Goal: Information Seeking & Learning: Learn about a topic

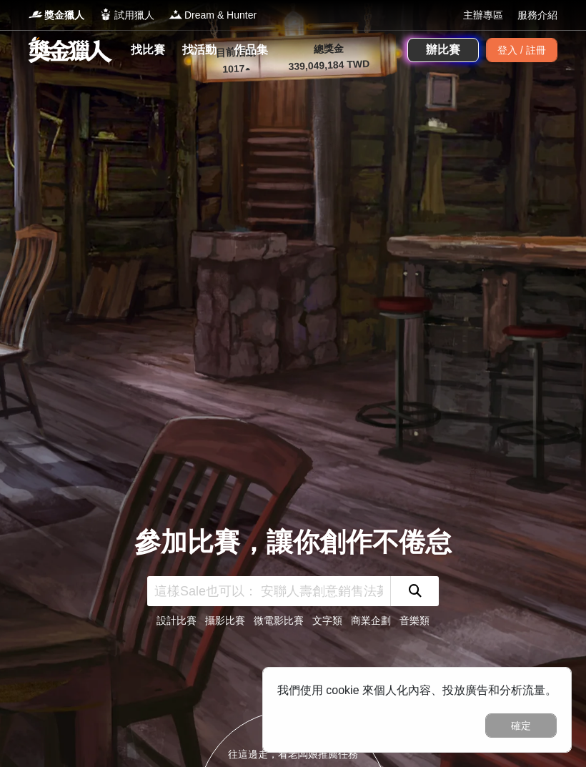
click at [342, 606] on input "text" at bounding box center [268, 591] width 243 height 30
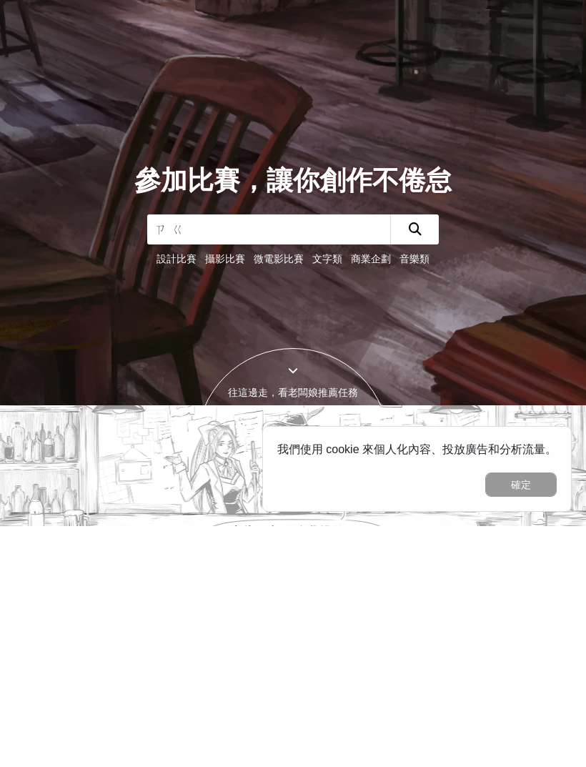
type input "資工"
click at [438, 455] on button "submit" at bounding box center [414, 470] width 49 height 30
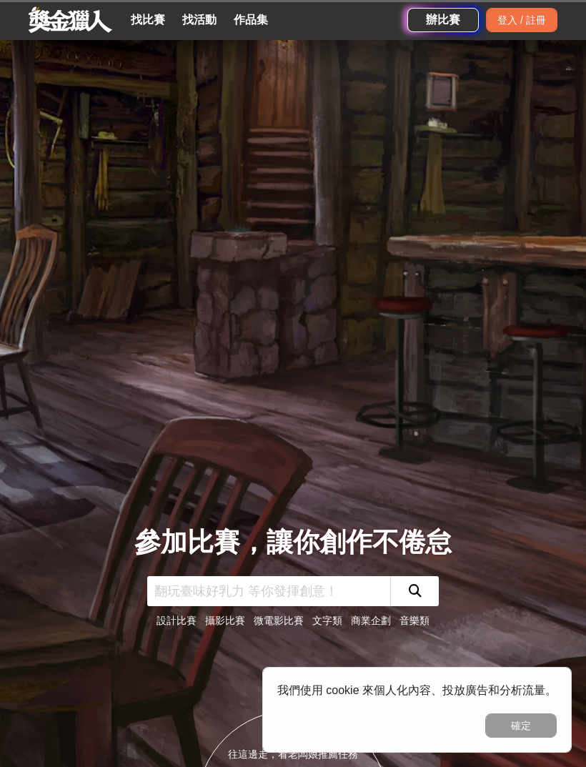
scroll to position [363, 0]
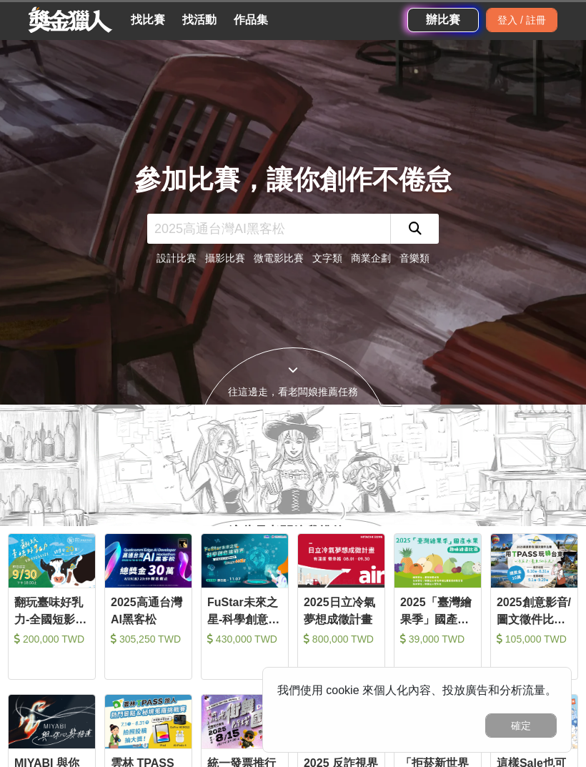
click at [352, 244] on input "text" at bounding box center [268, 229] width 243 height 30
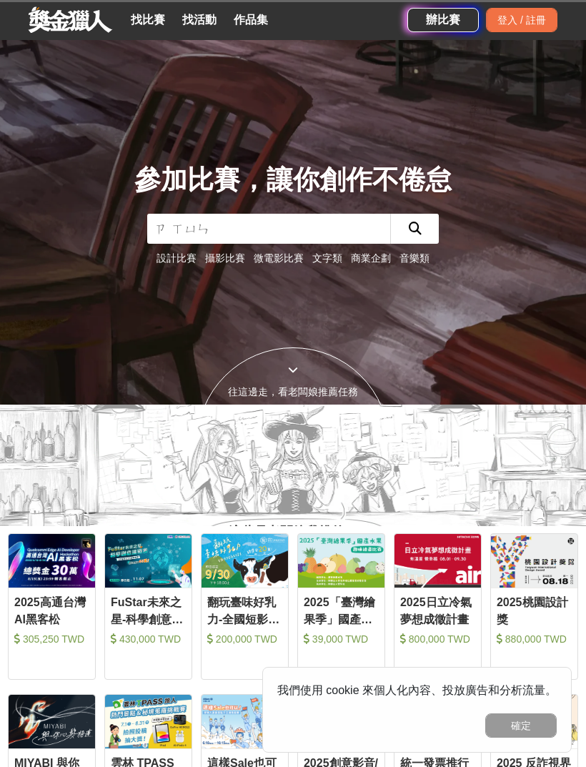
type input "資訊"
click at [409, 244] on button "submit" at bounding box center [414, 229] width 49 height 30
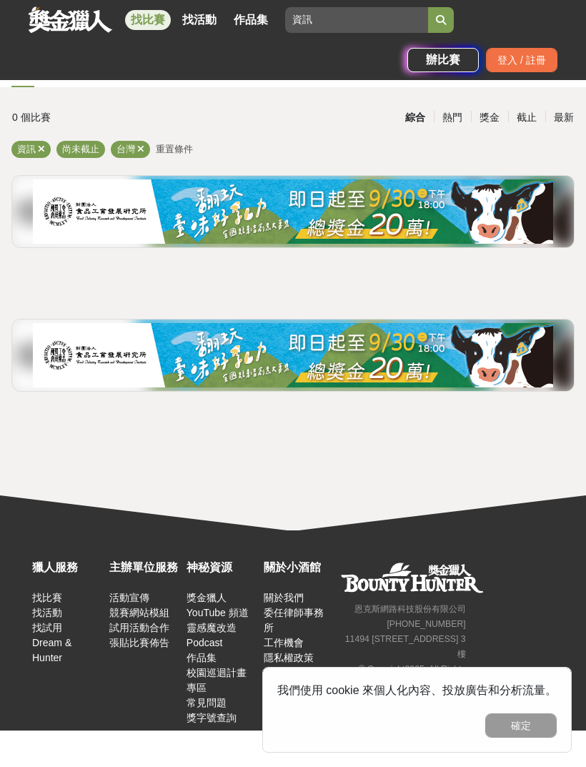
click at [440, 15] on icon "submit" at bounding box center [441, 20] width 10 height 10
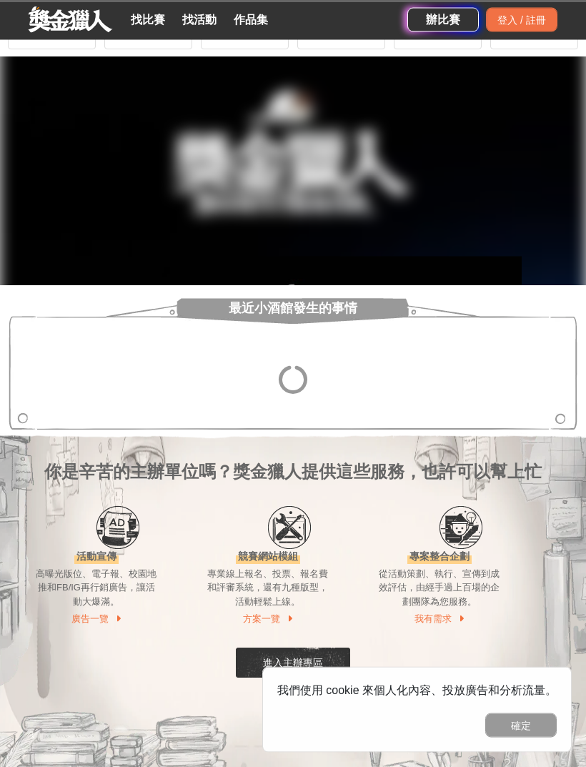
scroll to position [1154, 0]
click at [159, 14] on link "找比賽" at bounding box center [148, 20] width 46 height 20
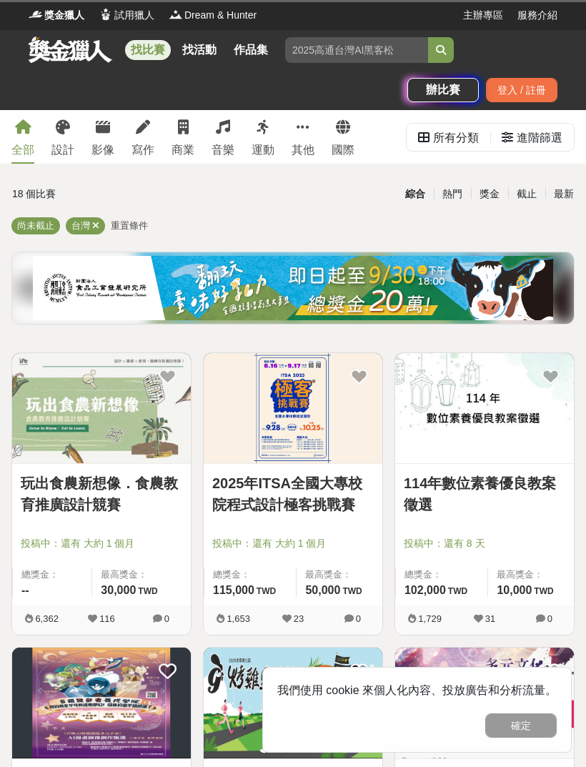
click at [395, 52] on input "search" at bounding box center [356, 50] width 143 height 26
click at [305, 144] on div "其他" at bounding box center [303, 150] width 23 height 17
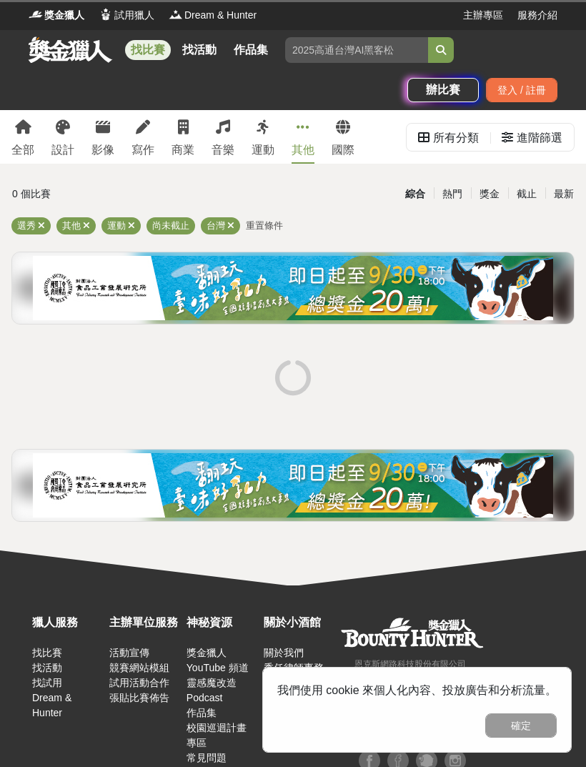
click at [21, 137] on link "全部" at bounding box center [22, 137] width 23 height 54
click at [375, 61] on input "search" at bounding box center [356, 50] width 143 height 26
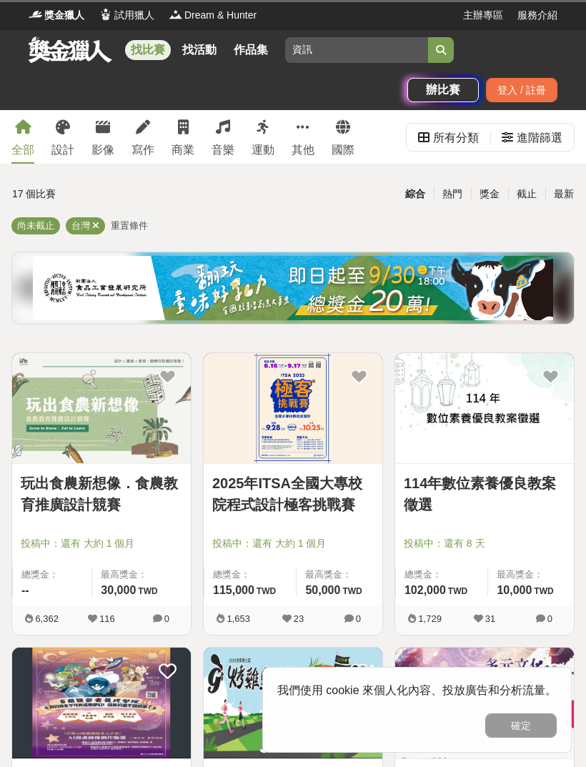
type input "資訊"
click at [442, 52] on icon "submit" at bounding box center [441, 50] width 10 height 10
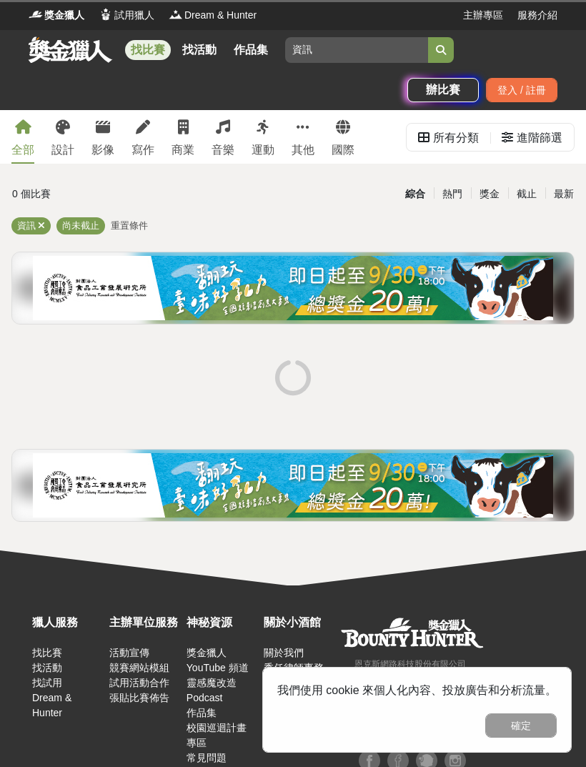
click at [443, 42] on button "submit" at bounding box center [441, 50] width 26 height 26
